Goal: Task Accomplishment & Management: Manage account settings

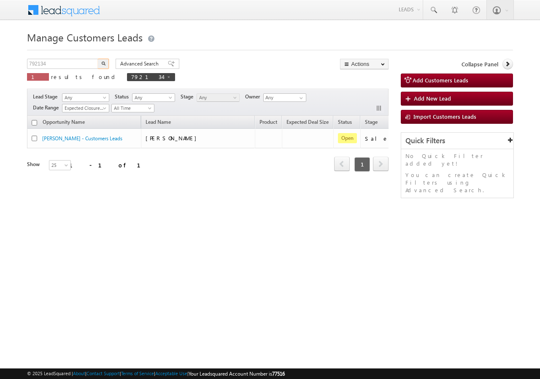
click at [70, 67] on input "792134" at bounding box center [63, 64] width 72 height 10
type input "874152"
click at [102, 62] on img "button" at bounding box center [103, 63] width 4 height 4
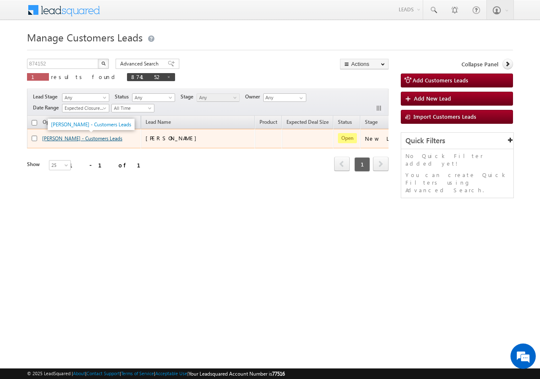
click at [62, 140] on link "[PERSON_NAME] - Customers Leads" at bounding box center [82, 138] width 80 height 6
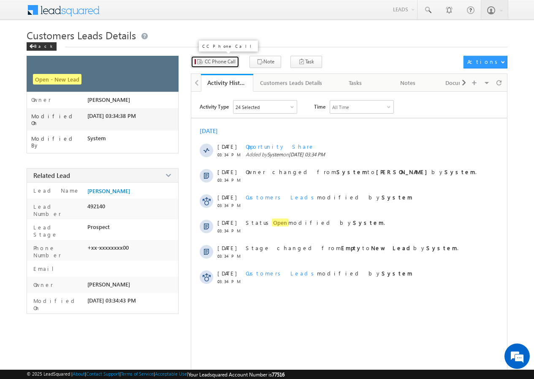
click at [219, 60] on span "CC Phone Call" at bounding box center [220, 62] width 31 height 8
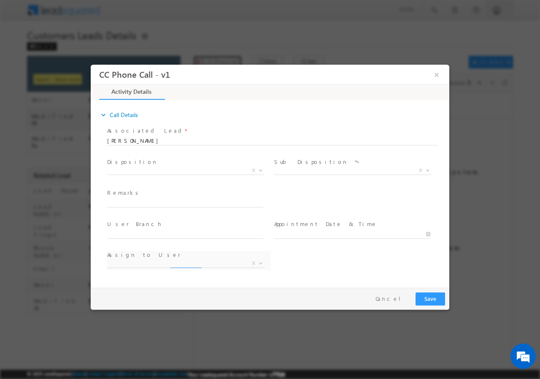
select select "dilip.kumar1@sgrlimited.in"
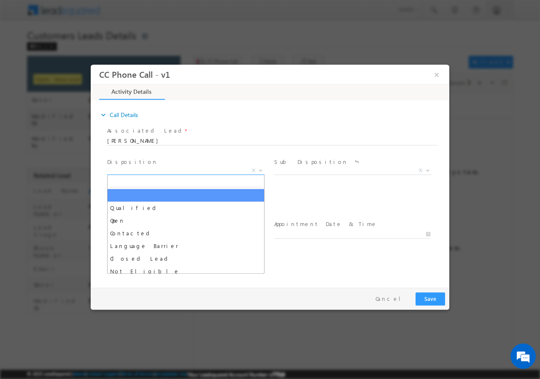
click at [184, 171] on span "X" at bounding box center [185, 170] width 157 height 8
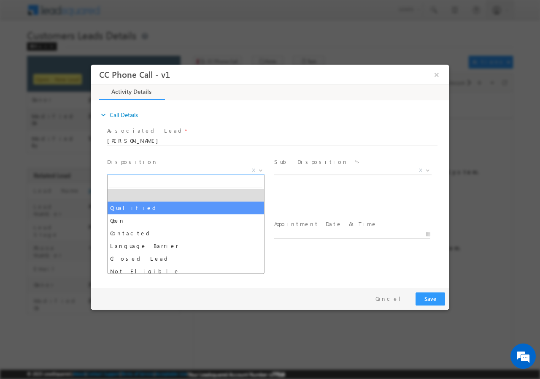
select select "Qualified"
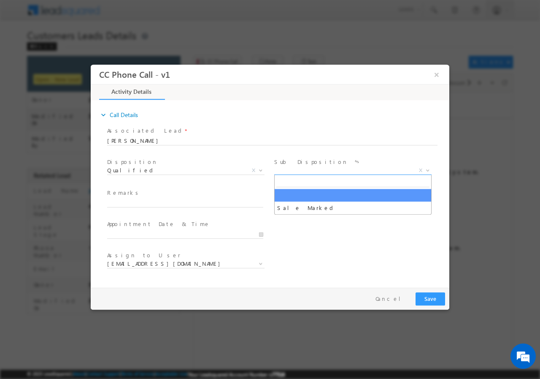
click at [308, 172] on span "X" at bounding box center [352, 170] width 157 height 8
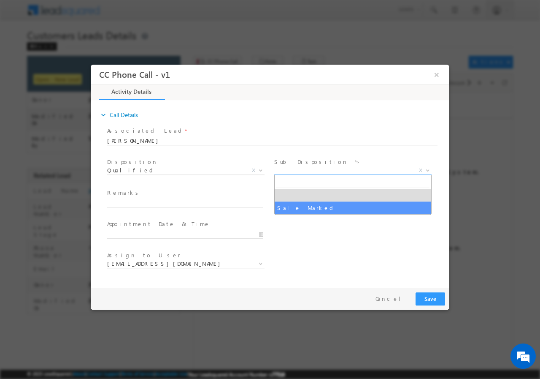
select select "Sale Marked"
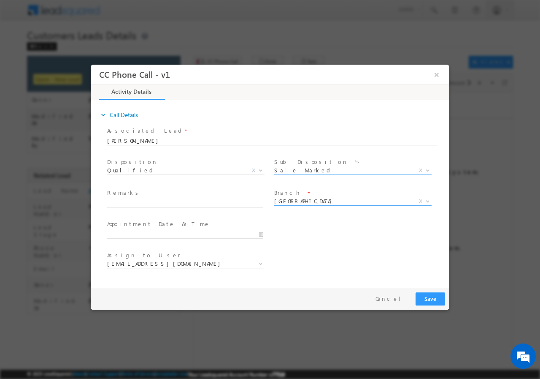
click at [293, 199] on span "Aligarh" at bounding box center [342, 201] width 137 height 8
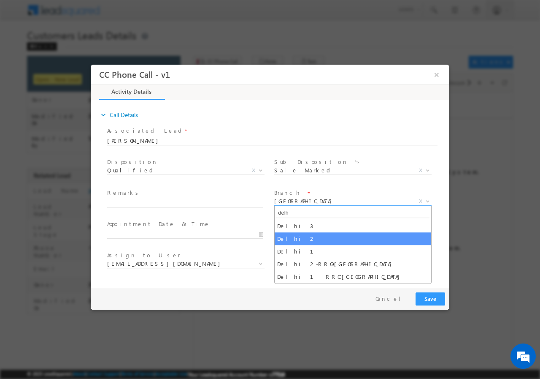
type input "delh"
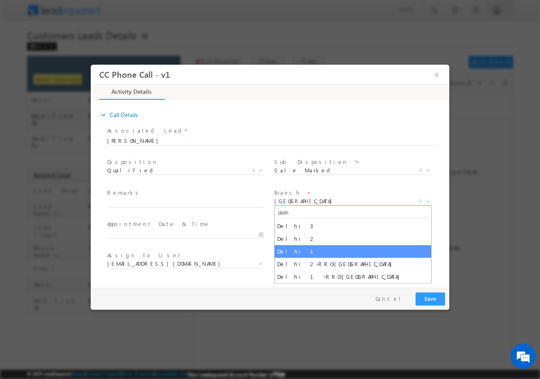
select select "Delhi 1"
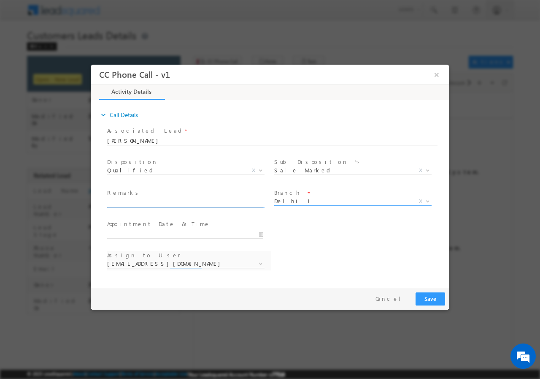
click at [151, 203] on input "text" at bounding box center [185, 202] width 156 height 8
select select "dharm.yadav@sgrlimited.in"
paste input "874152//VB_Know_More//LAL SINGH//8439670600// LAP// pv-22L// loan req-5L+// sel…"
type input "874152//VB_Know_More//LAL SINGH//8439670600// LAP// pv-22L// loan req-5L+// sel…"
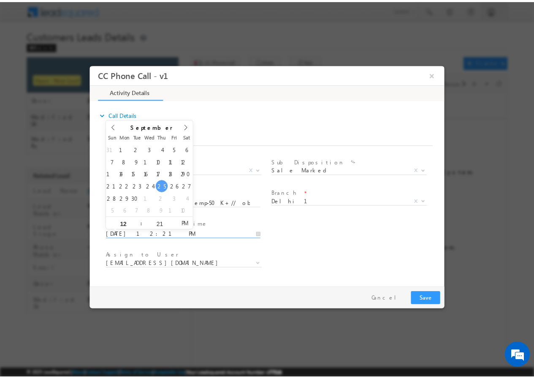
scroll to position [0, 0]
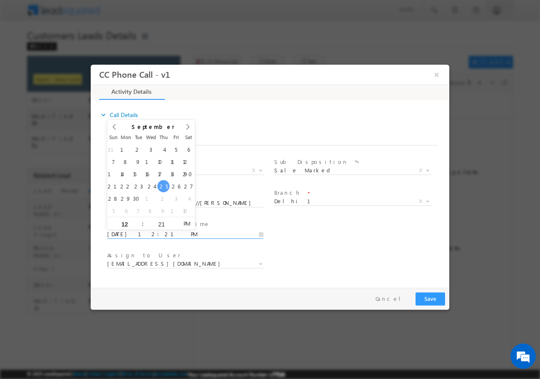
click at [258, 232] on input "09/25/2025 12:21 PM" at bounding box center [185, 234] width 156 height 8
type input "09/28/2025 1:21 PM"
type input "01"
click at [138, 220] on span at bounding box center [139, 220] width 6 height 6
type input "09/28/2025 2:21 PM"
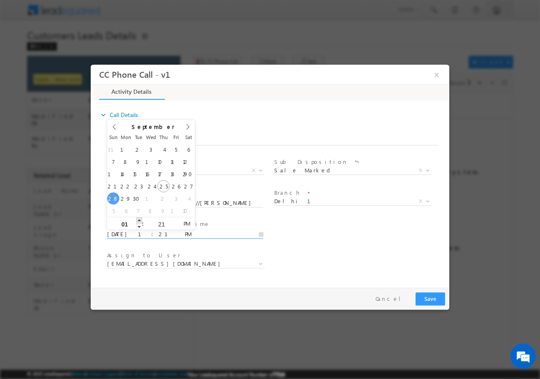
type input "02"
click at [138, 220] on span at bounding box center [139, 220] width 6 height 6
type input "09/28/2025 3:21 PM"
type input "03"
click at [138, 220] on span at bounding box center [139, 220] width 6 height 6
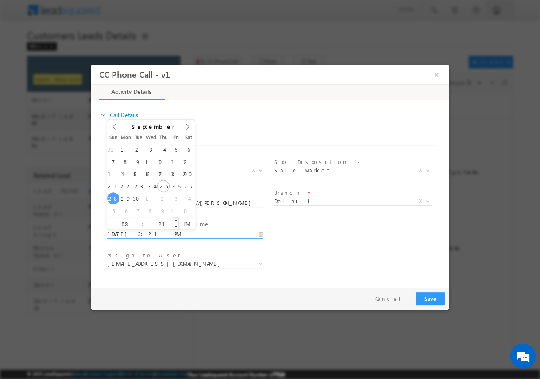
click at [163, 222] on input "21" at bounding box center [161, 223] width 35 height 5
click at [136, 226] on input "03" at bounding box center [124, 223] width 35 height 5
type input "09/28/2025 2:21 PM"
type input "02"
click at [138, 226] on span at bounding box center [139, 226] width 6 height 6
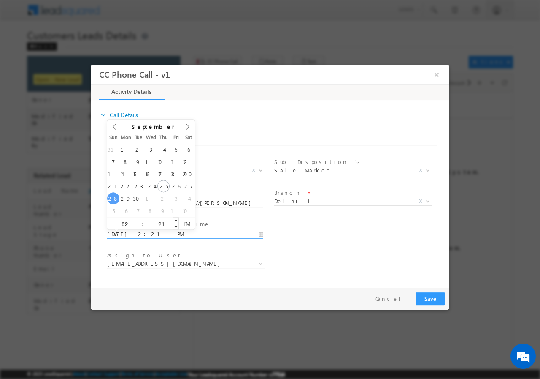
click at [161, 218] on div "21" at bounding box center [161, 223] width 35 height 13
click at [161, 222] on input "21" at bounding box center [161, 223] width 35 height 5
type input "00"
type input "09/28/2025 2:00 PM"
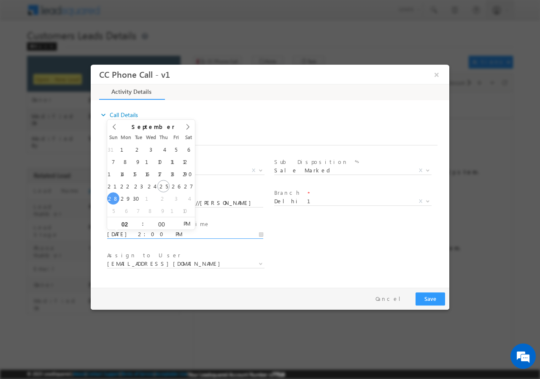
click at [367, 252] on div "Assign to User * dharm.yadav@sgrlimited.in dharmendra.sikarwar1@sgrlimited.in g…" at bounding box center [278, 264] width 344 height 31
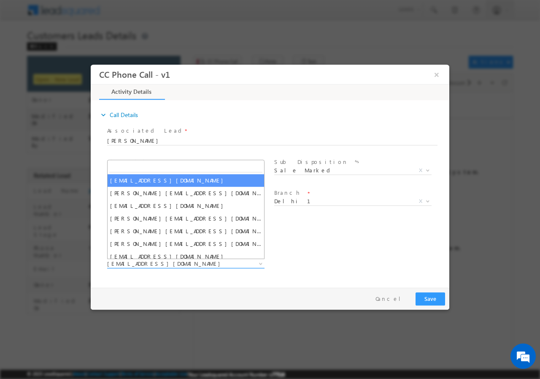
click at [190, 263] on span "dharm.yadav@sgrlimited.in" at bounding box center [175, 263] width 137 height 8
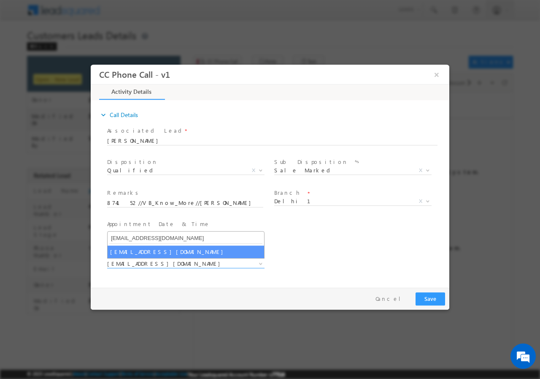
type input "rana.singh@sgrlimited.in"
select select "rana.singh@sgrlimited.in"
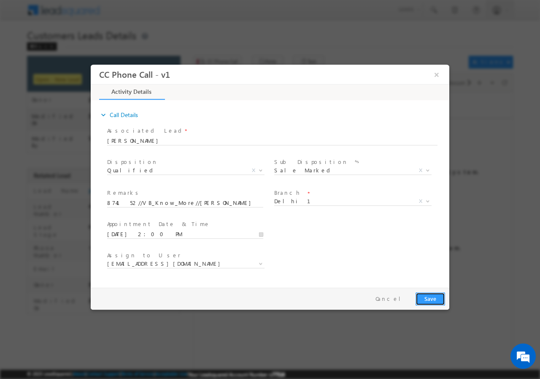
click at [431, 300] on button "Save" at bounding box center [431, 298] width 30 height 13
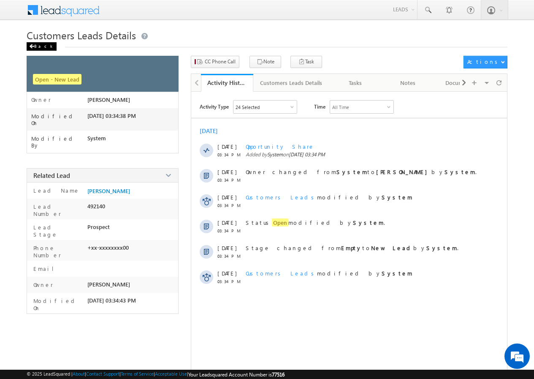
click at [39, 47] on div "Back" at bounding box center [42, 46] width 30 height 8
